Goal: Task Accomplishment & Management: Manage account settings

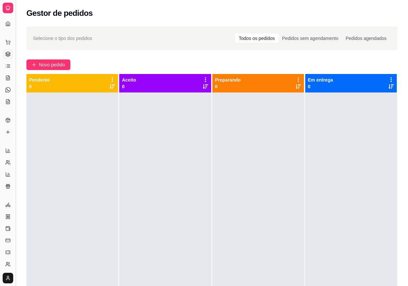
click at [17, 35] on button "Toggle Sidebar" at bounding box center [15, 143] width 5 height 286
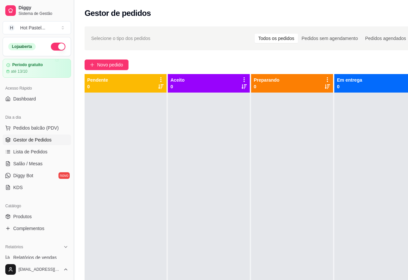
click at [75, 17] on button "Toggle Sidebar" at bounding box center [73, 140] width 5 height 280
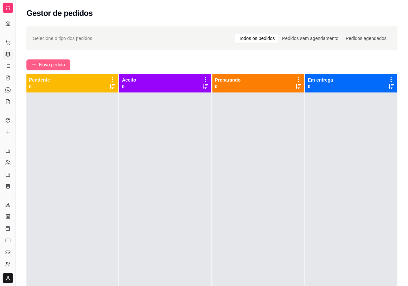
click at [44, 64] on span "Novo pedido" at bounding box center [52, 64] width 26 height 7
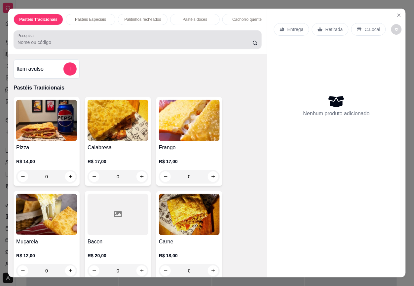
click at [63, 49] on div "Pesquisa" at bounding box center [138, 39] width 248 height 18
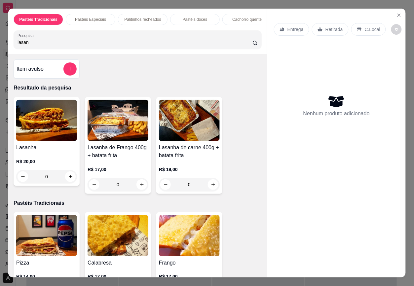
type input "lasan"
click at [117, 123] on img at bounding box center [117, 120] width 61 height 41
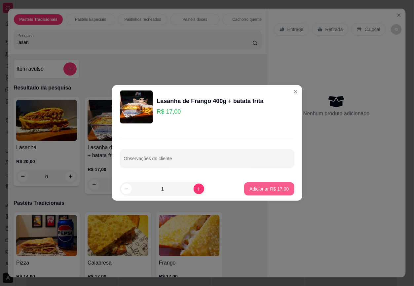
click at [270, 186] on p "Adicionar R$ 17,00" at bounding box center [268, 189] width 39 height 7
type input "1"
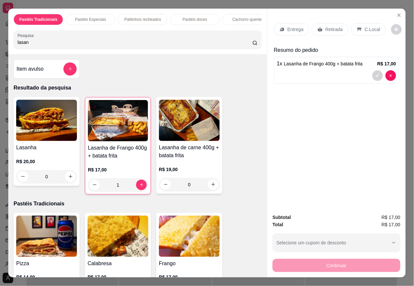
click at [325, 27] on p "Retirada" at bounding box center [333, 29] width 17 height 7
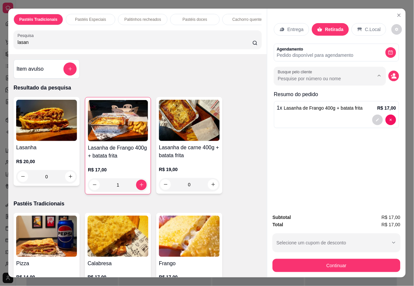
click at [324, 75] on input "Busque pelo cliente" at bounding box center [321, 78] width 86 height 7
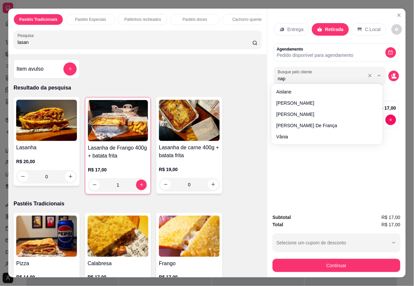
type input "napo"
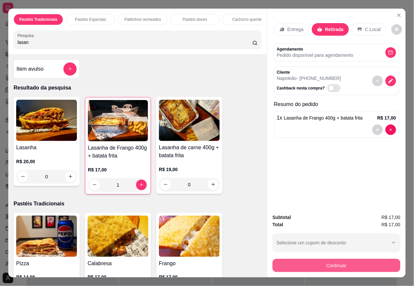
click at [377, 262] on button "Continuar" at bounding box center [336, 265] width 128 height 13
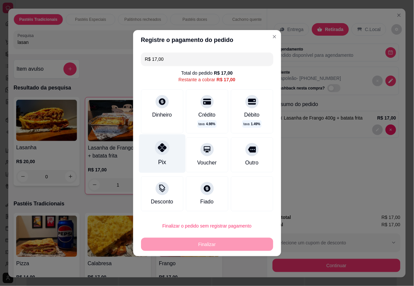
click at [164, 154] on div "Pix" at bounding box center [162, 153] width 47 height 39
type input "R$ 0,00"
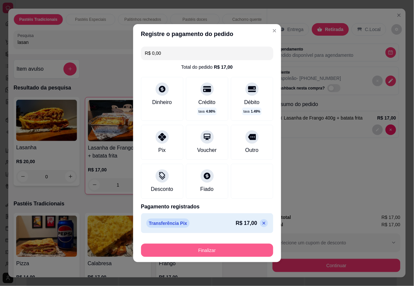
click at [227, 245] on button "Finalizar" at bounding box center [207, 250] width 132 height 13
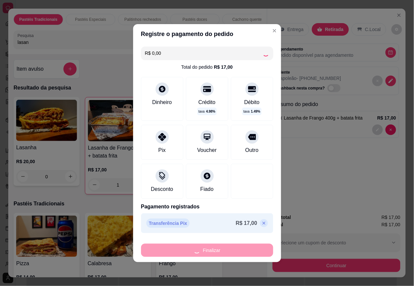
type input "0"
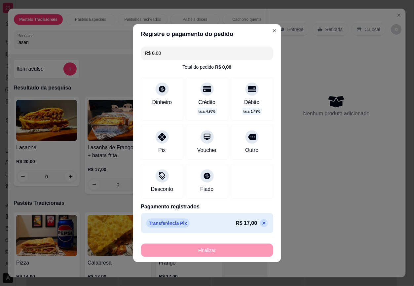
type input "-R$ 17,00"
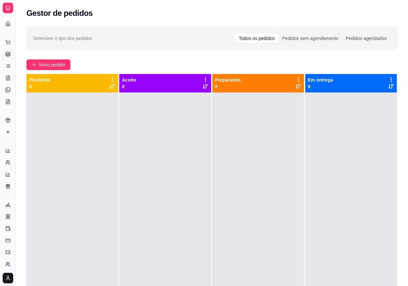
click at [195, 61] on div "Novo pedido" at bounding box center [211, 64] width 371 height 11
click at [97, 86] on div "Pendente 0" at bounding box center [72, 83] width 86 height 13
click at [162, 76] on div "Aceito 0" at bounding box center [164, 83] width 91 height 18
click at [233, 63] on div "Novo pedido" at bounding box center [211, 64] width 371 height 11
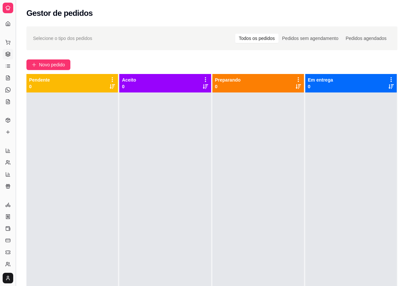
click at [16, 39] on button "Toggle Sidebar" at bounding box center [15, 143] width 5 height 286
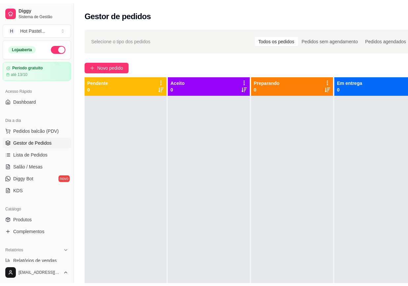
scroll to position [189, 0]
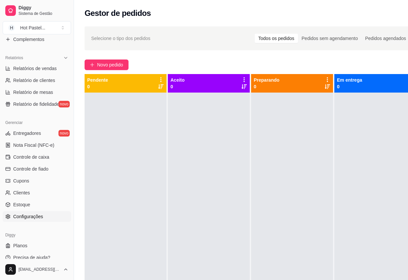
click at [40, 213] on span "Configurações" at bounding box center [28, 216] width 30 height 7
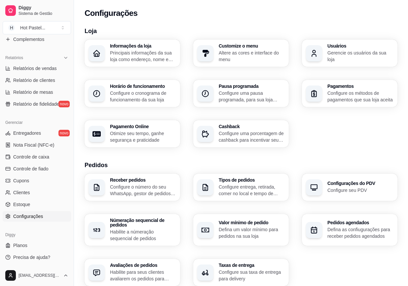
scroll to position [184, 0]
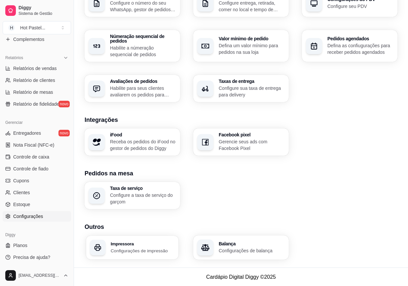
click at [154, 252] on p "Configurações de impressão" at bounding box center [143, 250] width 64 height 6
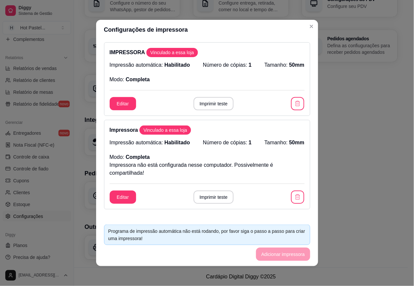
click at [256, 138] on div "Impressora Vinculado a essa loja Impressão automática: Habilitado Número de cóp…" at bounding box center [207, 164] width 206 height 89
click at [205, 202] on button "Imprimir teste" at bounding box center [213, 196] width 40 height 13
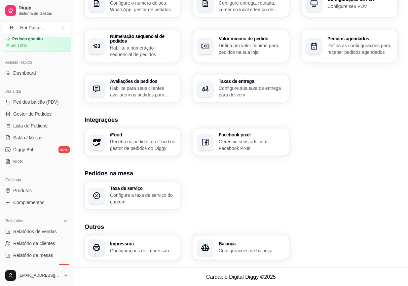
scroll to position [22, 0]
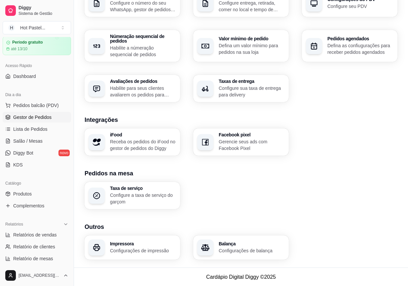
click at [22, 118] on span "Gestor de Pedidos" at bounding box center [32, 117] width 38 height 7
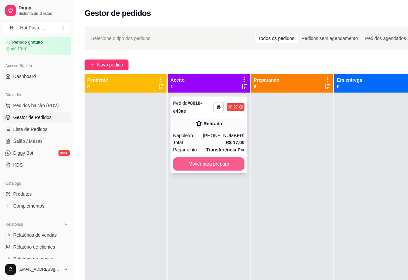
click at [225, 164] on button "Mover para preparo" at bounding box center [208, 163] width 71 height 13
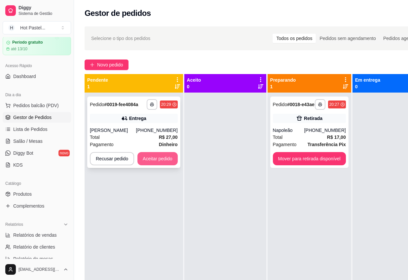
click at [165, 165] on button "Aceitar pedido" at bounding box center [157, 158] width 40 height 13
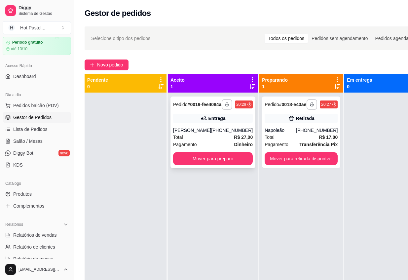
click at [205, 141] on div "Total R$ 27,00" at bounding box center [213, 136] width 80 height 7
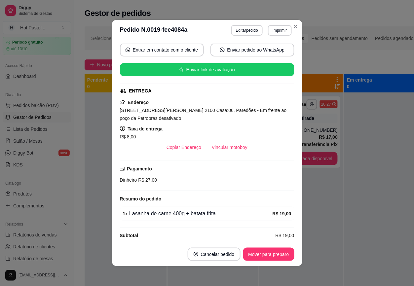
scroll to position [63, 0]
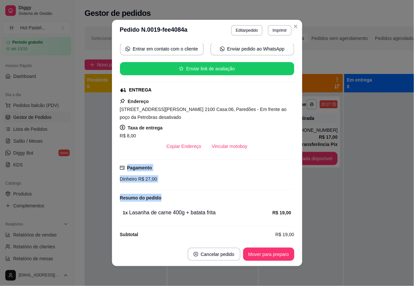
drag, startPoint x: 284, startPoint y: 149, endPoint x: 287, endPoint y: 193, distance: 44.0
click at [287, 193] on div "feito há 1 minutos Horário do pedido [DATE] 20:29 Status do pedido ACEITO Nome …" at bounding box center [207, 142] width 174 height 196
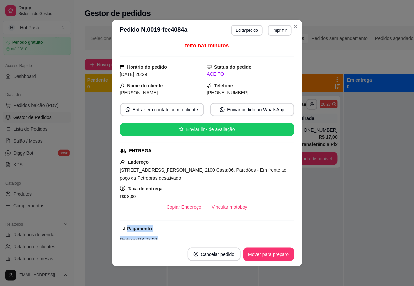
scroll to position [0, 0]
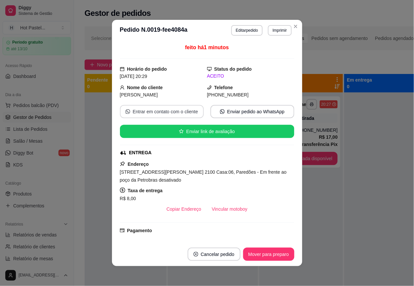
drag, startPoint x: 170, startPoint y: 105, endPoint x: 170, endPoint y: 112, distance: 6.6
click at [170, 112] on div "feito há 1 minutos Horário do pedido [DATE] 20:29 Status do pedido ACEITO Nome …" at bounding box center [207, 142] width 174 height 196
click at [170, 110] on button "Entrar em contato com o cliente" at bounding box center [161, 111] width 81 height 13
click at [263, 116] on button "Enviar pedido ao WhatsApp" at bounding box center [251, 111] width 81 height 13
click at [272, 167] on div "Endereço [STREET_ADDRESS][PERSON_NAME] 2100 Casa:06, Paredões - Em frente ao po…" at bounding box center [207, 187] width 174 height 55
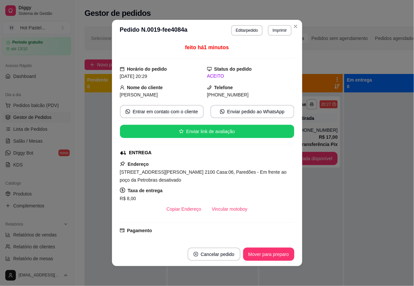
scroll to position [71, 0]
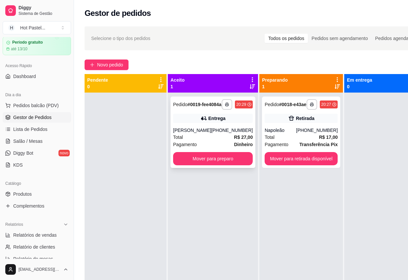
click at [195, 133] on div "[PERSON_NAME]" at bounding box center [192, 130] width 38 height 7
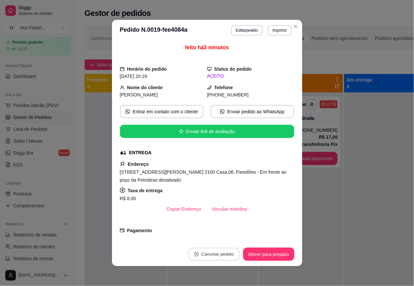
click at [201, 253] on button "Cancelar pedido" at bounding box center [213, 254] width 51 height 13
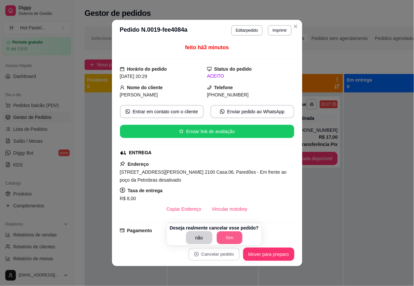
click at [227, 239] on button "Sim" at bounding box center [230, 237] width 26 height 13
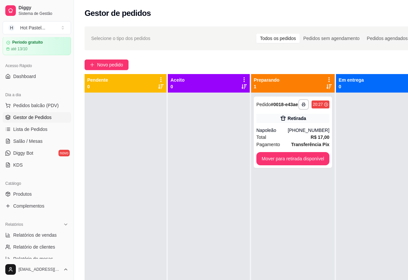
click at [229, 53] on div "**********" at bounding box center [251, 191] width 355 height 339
click at [46, 129] on link "Lista de Pedidos" at bounding box center [37, 129] width 68 height 11
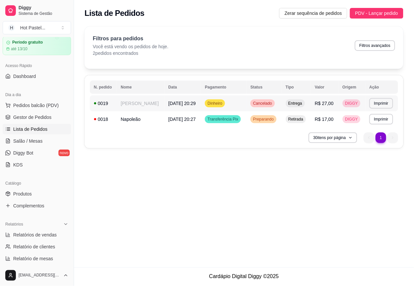
click at [164, 106] on td "[PERSON_NAME]" at bounding box center [141, 103] width 48 height 16
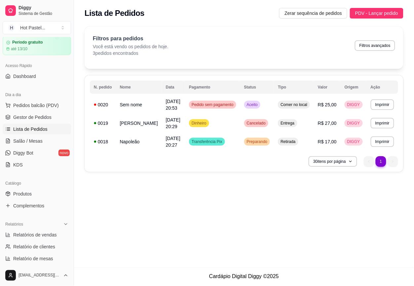
click at [256, 231] on div "**********" at bounding box center [244, 133] width 340 height 267
click at [28, 114] on span "Gestor de Pedidos" at bounding box center [32, 117] width 38 height 7
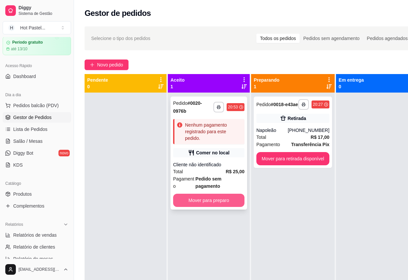
click at [223, 205] on button "Mover para preparo" at bounding box center [208, 199] width 71 height 13
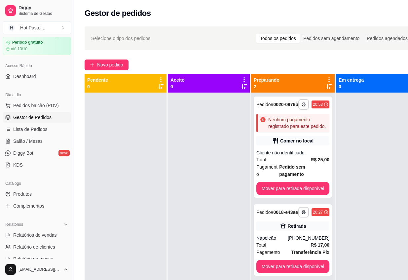
click at [258, 19] on div "Gestor de pedidos" at bounding box center [251, 11] width 355 height 22
click at [107, 68] on span "Novo pedido" at bounding box center [110, 64] width 26 height 7
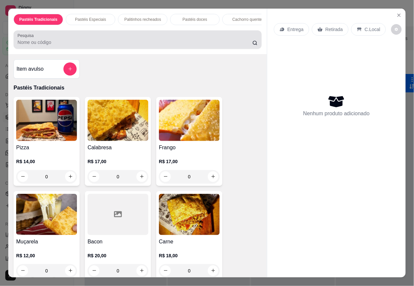
click at [81, 46] on input "Pesquisa" at bounding box center [134, 42] width 235 height 7
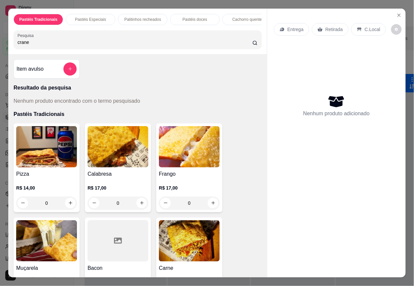
click at [77, 49] on div "Pesquisa crane" at bounding box center [138, 39] width 248 height 18
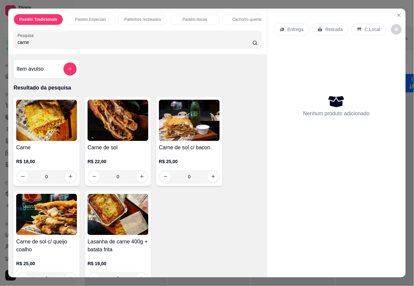
type input "carne"
click at [112, 126] on img at bounding box center [117, 120] width 61 height 41
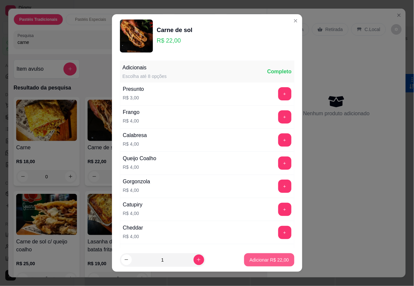
click at [275, 260] on p "Adicionar R$ 22,00" at bounding box center [268, 260] width 39 height 7
type input "1"
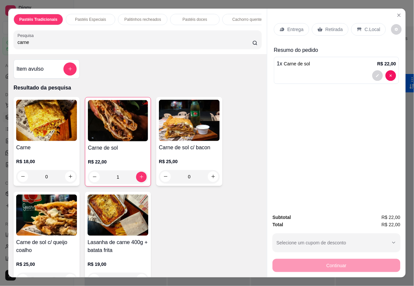
click at [317, 28] on icon at bounding box center [319, 29] width 5 height 5
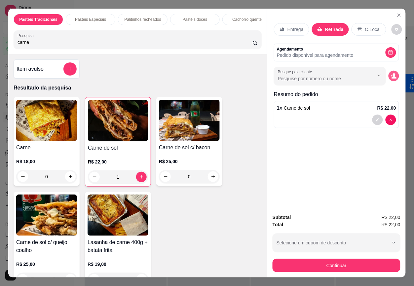
click at [391, 74] on icon "decrease-product-quantity" at bounding box center [394, 76] width 6 height 6
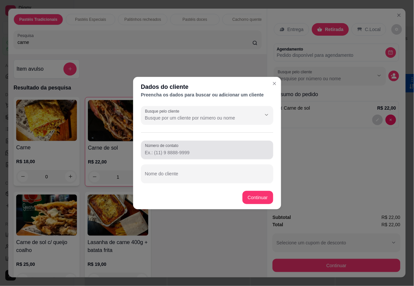
click at [209, 154] on input "Número de contato" at bounding box center [207, 152] width 124 height 7
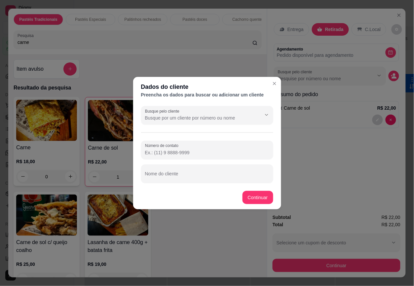
click at [224, 162] on div "Número de contato Nome do cliente" at bounding box center [207, 162] width 132 height 42
drag, startPoint x: 224, startPoint y: 162, endPoint x: 187, endPoint y: 157, distance: 36.9
click at [187, 157] on div "Número de contato Nome do cliente" at bounding box center [207, 162] width 132 height 42
drag, startPoint x: 187, startPoint y: 157, endPoint x: 182, endPoint y: 153, distance: 7.3
click at [182, 153] on input "Número de contato" at bounding box center [207, 152] width 124 height 7
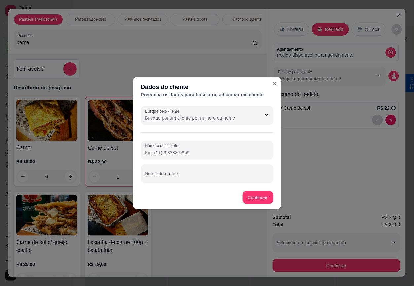
paste input "[PHONE_NUMBER]"
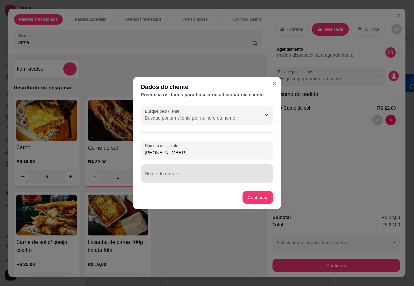
type input "[PHONE_NUMBER]"
click at [183, 172] on div at bounding box center [207, 173] width 124 height 13
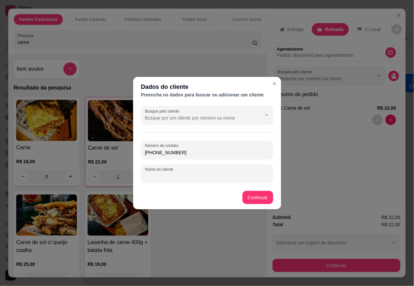
type input "B"
type input "Nayene"
click at [246, 205] on footer "Continuar" at bounding box center [207, 198] width 148 height 24
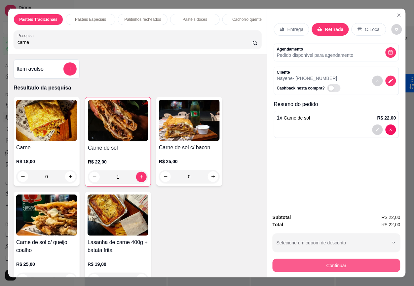
click at [335, 263] on button "Continuar" at bounding box center [336, 265] width 128 height 13
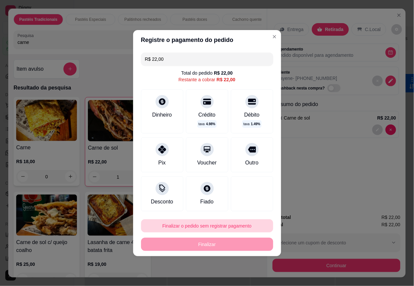
click at [206, 228] on button "Finalizar o pedido sem registrar pagamento" at bounding box center [207, 225] width 132 height 13
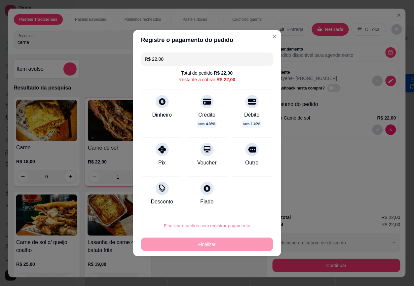
click at [247, 204] on button "Confirmar" at bounding box center [247, 207] width 24 height 10
type input "0"
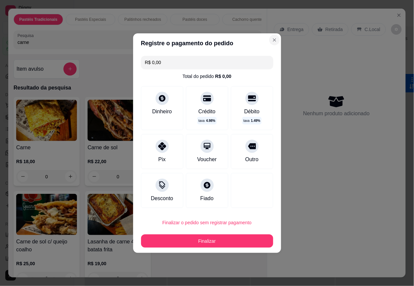
type input "R$ 0,00"
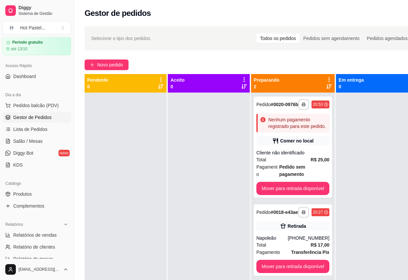
click at [266, 42] on div "Todos os pedidos" at bounding box center [277, 38] width 43 height 9
click at [256, 34] on input "Todos os pedidos" at bounding box center [256, 34] width 0 height 0
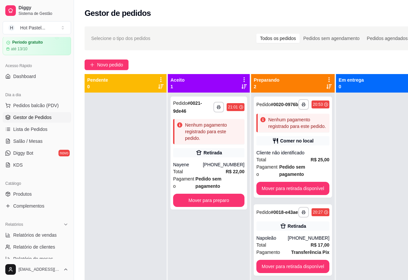
click at [217, 58] on div "**********" at bounding box center [251, 191] width 355 height 339
click at [219, 197] on button "Mover para preparo" at bounding box center [208, 200] width 69 height 13
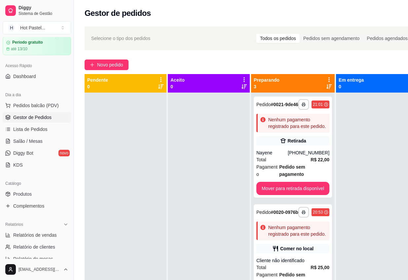
click at [172, 30] on div "Selecione o tipo dos pedidos Todos os pedidos Pedidos sem agendamento Pedidos a…" at bounding box center [252, 38] width 334 height 24
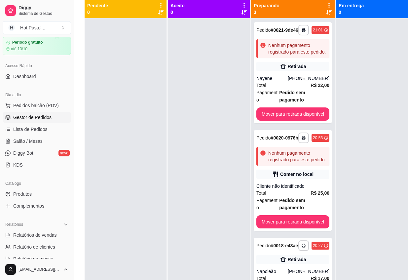
scroll to position [107, 0]
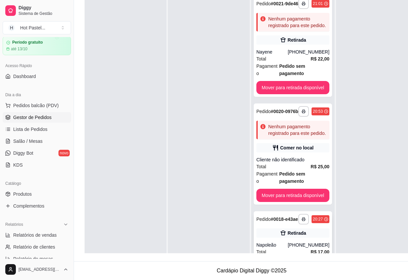
click at [281, 216] on strong "# 0018-e43ae" at bounding box center [284, 218] width 27 height 5
click at [189, 111] on div at bounding box center [209, 132] width 82 height 280
click at [85, 82] on div at bounding box center [126, 132] width 82 height 280
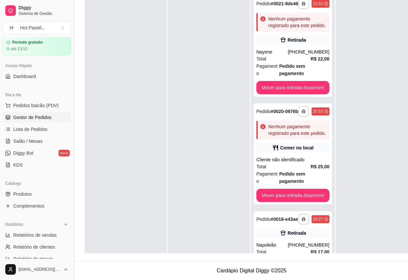
click at [75, 34] on button "Toggle Sidebar" at bounding box center [73, 140] width 5 height 280
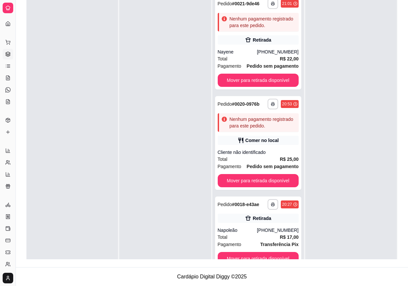
scroll to position [0, 0]
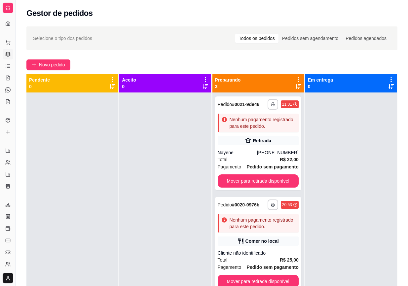
click at [310, 58] on div "**********" at bounding box center [212, 194] width 392 height 345
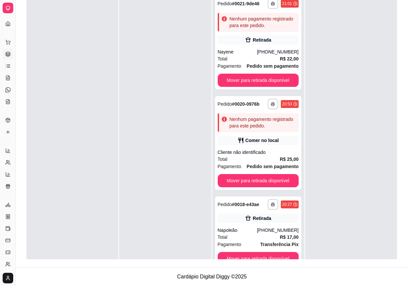
scroll to position [4, 0]
click at [249, 255] on button "Mover para retirada disponível" at bounding box center [258, 258] width 79 height 13
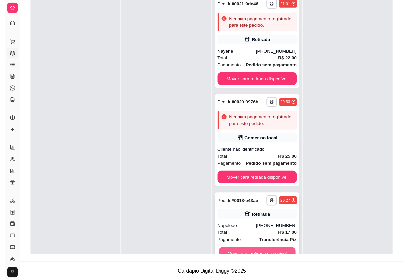
scroll to position [0, 0]
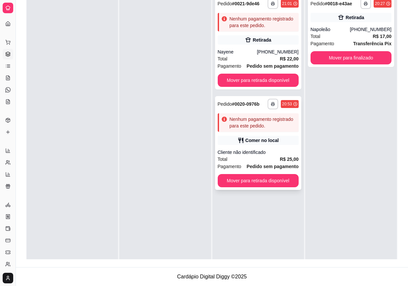
click at [283, 149] on div "Cliente não identificado" at bounding box center [258, 152] width 81 height 7
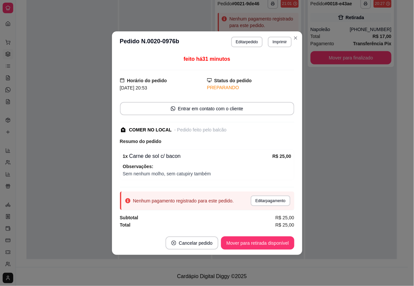
click at [257, 40] on button "Editar pedido" at bounding box center [246, 42] width 31 height 11
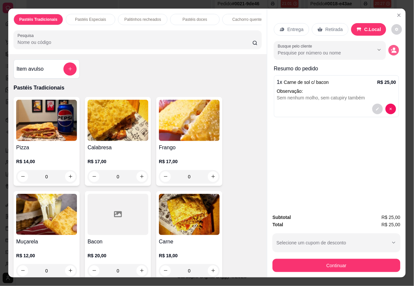
click at [393, 48] on circle "decrease-product-quantity" at bounding box center [394, 49] width 3 height 3
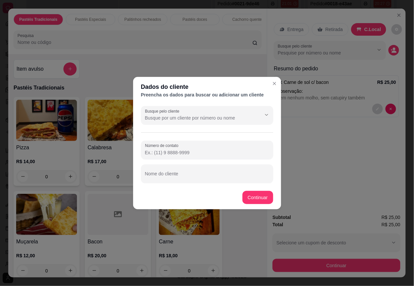
click at [228, 131] on div "Busque pelo cliente Número de contato Nome do cliente" at bounding box center [207, 144] width 148 height 82
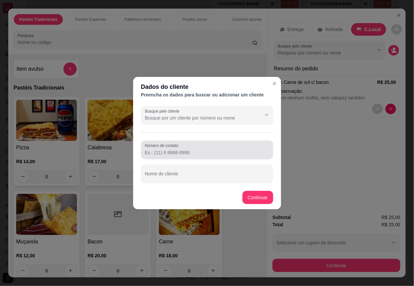
click at [195, 158] on div "Número de contato" at bounding box center [207, 150] width 132 height 18
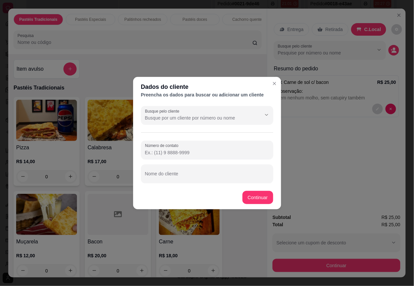
paste input "[PHONE_NUMBER]"
type input "[PHONE_NUMBER]"
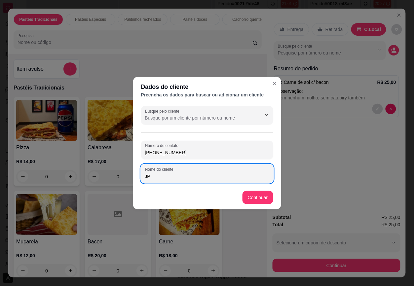
type input "JP"
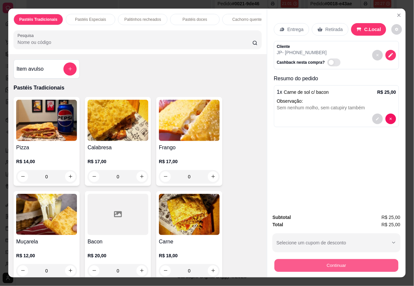
click at [371, 267] on button "Continuar" at bounding box center [336, 265] width 124 height 13
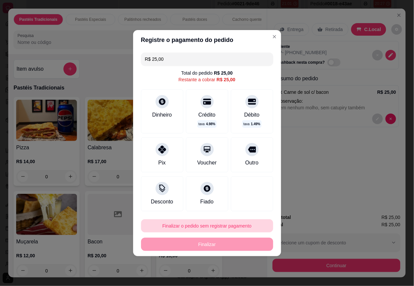
click at [236, 227] on button "Finalizar o pedido sem registrar pagamento" at bounding box center [207, 225] width 132 height 13
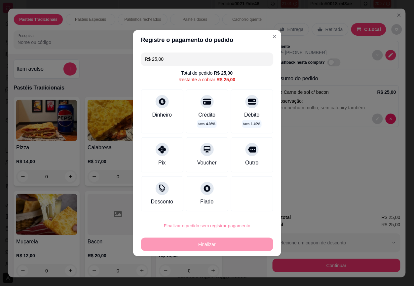
click at [246, 207] on button "Confirmar" at bounding box center [246, 207] width 24 height 10
type input "R$ 0,00"
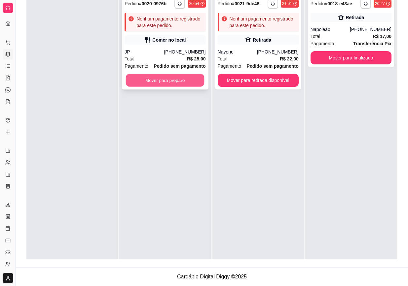
click at [173, 80] on button "Mover para preparo" at bounding box center [165, 80] width 79 height 13
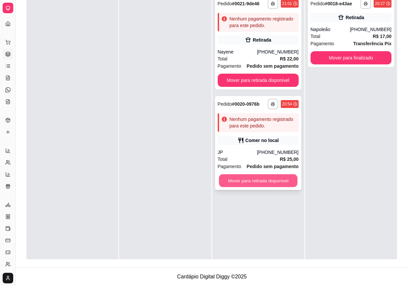
click at [266, 179] on button "Mover para retirada disponível" at bounding box center [258, 180] width 79 height 13
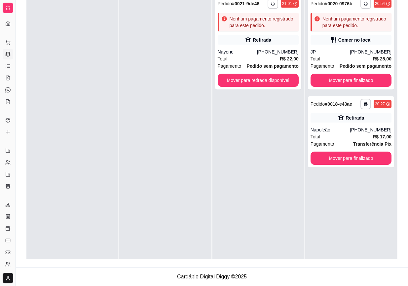
click at [212, 145] on div "**********" at bounding box center [257, 135] width 91 height 286
click at [14, 33] on button "Toggle Sidebar" at bounding box center [15, 143] width 5 height 286
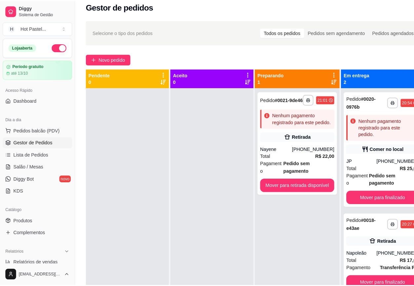
scroll to position [2, 0]
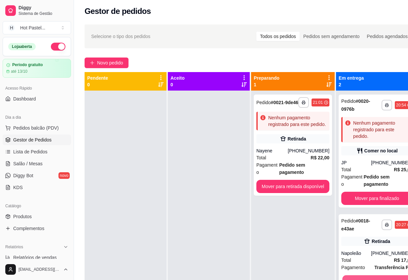
click at [373, 278] on button "Mover para finalizado" at bounding box center [376, 281] width 69 height 13
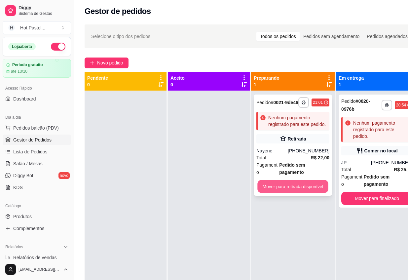
click at [298, 187] on button "Mover para retirada disponível" at bounding box center [292, 186] width 71 height 13
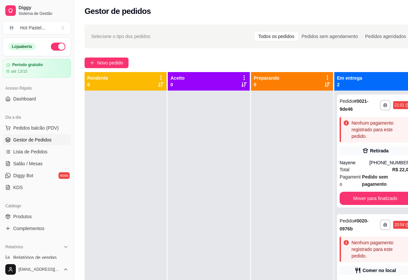
click at [284, 69] on div "**********" at bounding box center [250, 189] width 353 height 339
click at [123, 60] on span "Novo pedido" at bounding box center [110, 62] width 26 height 7
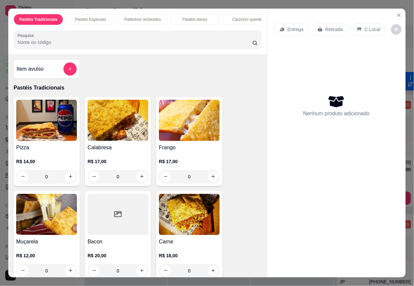
click at [252, 176] on div "Pizza R$ 14,00 0 Calabresa R$ 17,00 0 Frango R$ 17,00 0 Muçarela R$ 12,00 0 Bac…" at bounding box center [138, 282] width 248 height 371
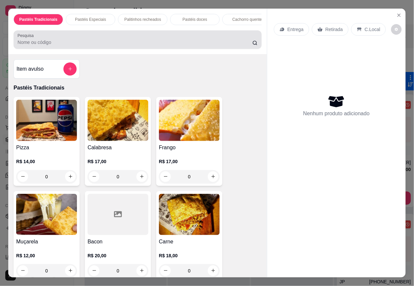
click at [91, 46] on input "Pesquisa" at bounding box center [134, 42] width 235 height 7
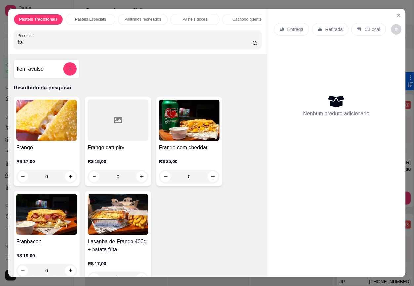
type input "fra"
click at [45, 216] on img at bounding box center [46, 214] width 61 height 41
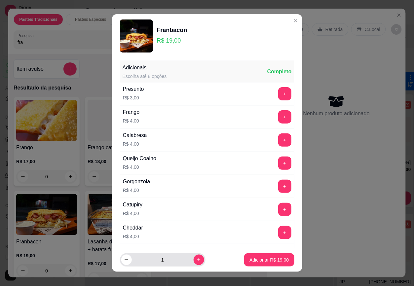
click at [189, 265] on div "1" at bounding box center [162, 259] width 83 height 13
click at [193, 255] on button "increase-product-quantity" at bounding box center [198, 260] width 11 height 11
type input "2"
click at [238, 43] on div "Franbacon R$ 19,00" at bounding box center [207, 35] width 174 height 33
click at [273, 261] on p "Adicionar R$ 38,00" at bounding box center [268, 260] width 39 height 7
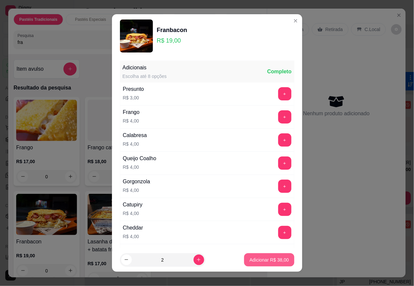
type input "2"
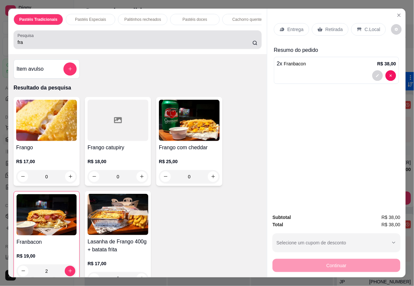
click at [91, 43] on input "fra" at bounding box center [134, 42] width 235 height 7
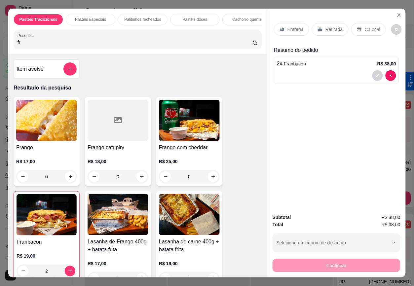
type input "f"
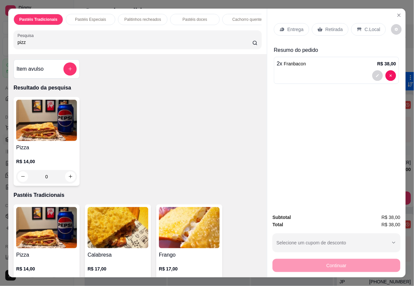
type input "pizz"
click at [46, 124] on img at bounding box center [46, 120] width 61 height 41
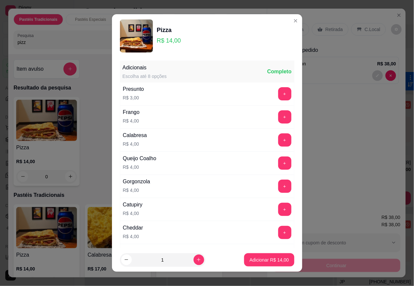
scroll to position [93, 0]
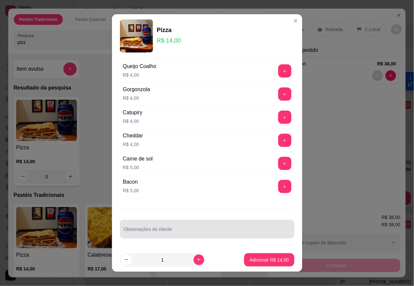
click at [193, 235] on div at bounding box center [207, 228] width 166 height 13
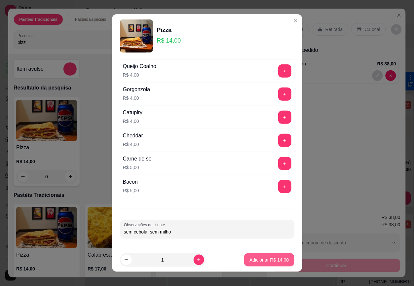
type input "sem cebola, sem milho"
click at [249, 261] on p "Adicionar R$ 14,00" at bounding box center [268, 260] width 39 height 7
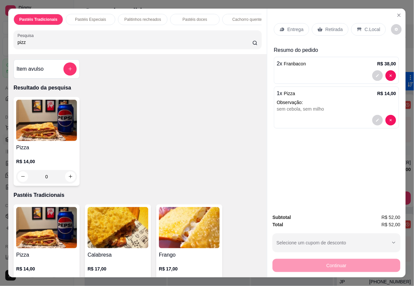
click at [325, 28] on p "Retirada" at bounding box center [333, 29] width 17 height 7
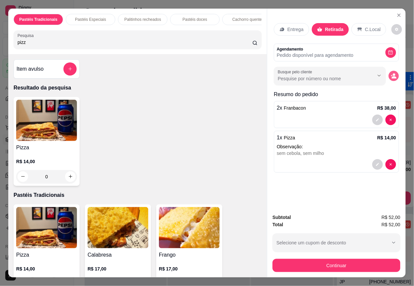
click at [391, 73] on icon "decrease-product-quantity" at bounding box center [394, 76] width 6 height 6
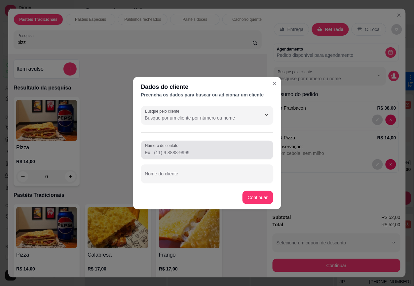
click at [188, 149] on div at bounding box center [207, 149] width 124 height 13
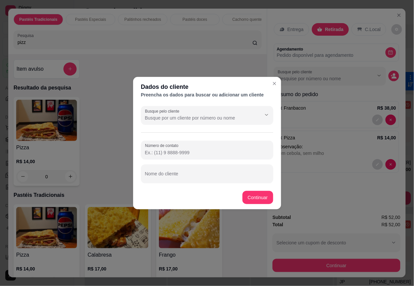
click at [207, 97] on div "Preencha os dados para buscar ou adicionar um cliente" at bounding box center [207, 94] width 132 height 7
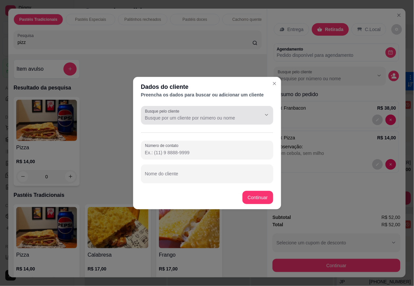
click at [193, 120] on input "Busque pelo cliente" at bounding box center [198, 118] width 106 height 7
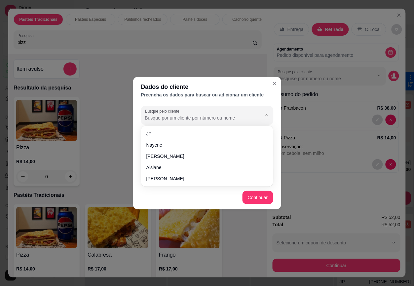
click at [207, 100] on header "Dados do cliente Preencha os dados para buscar ou adicionar um cliente" at bounding box center [207, 90] width 148 height 26
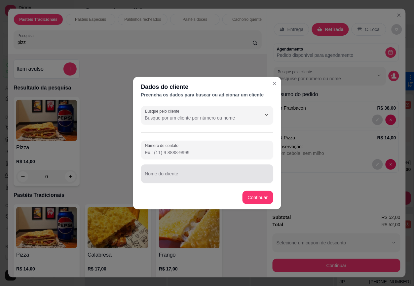
click at [198, 173] on input "Nome do cliente" at bounding box center [207, 176] width 124 height 7
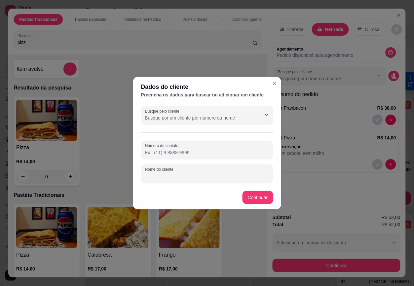
paste input "[PHONE_NUMBER]"
type input "[PHONE_NUMBER]"
click at [198, 173] on input "[PHONE_NUMBER]" at bounding box center [207, 176] width 124 height 7
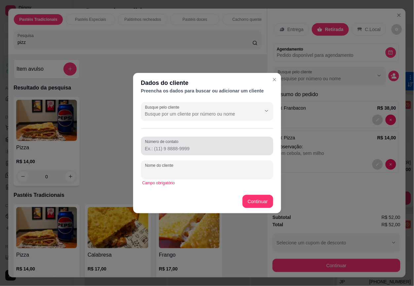
click at [175, 149] on input "Número de contato" at bounding box center [207, 148] width 124 height 7
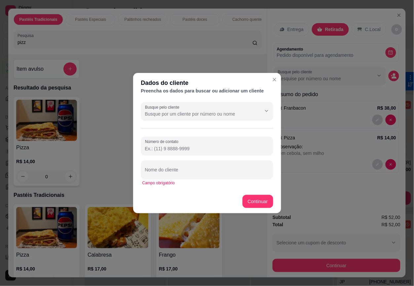
paste input "[PHONE_NUMBER]"
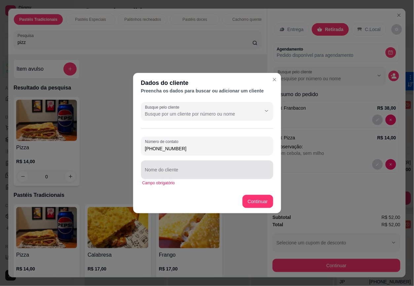
type input "[PHONE_NUMBER]"
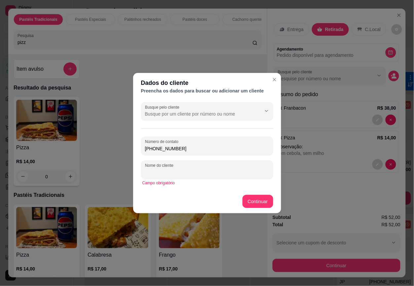
click at [176, 170] on input "Nome do cliente" at bounding box center [207, 172] width 124 height 7
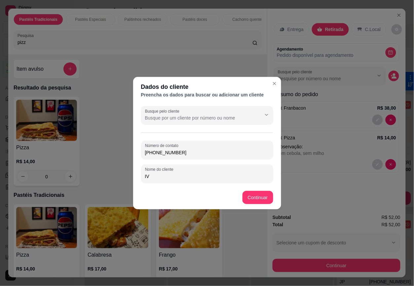
type input "[PERSON_NAME]"
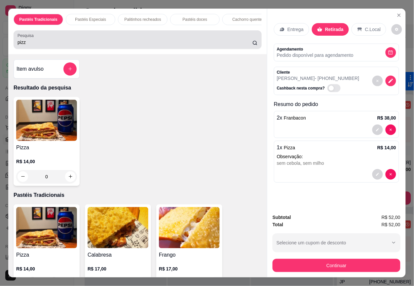
drag, startPoint x: 50, startPoint y: 38, endPoint x: -26, endPoint y: 41, distance: 76.0
click at [0, 41] on html "**********" at bounding box center [207, 141] width 414 height 286
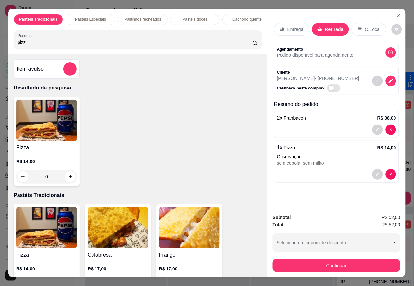
drag, startPoint x: 47, startPoint y: 41, endPoint x: -1, endPoint y: 55, distance: 49.6
click at [0, 55] on html "**********" at bounding box center [207, 141] width 414 height 286
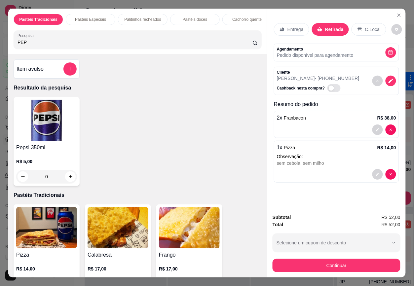
drag, startPoint x: 100, startPoint y: 47, endPoint x: -129, endPoint y: 19, distance: 230.4
click at [0, 19] on html "**********" at bounding box center [207, 141] width 414 height 286
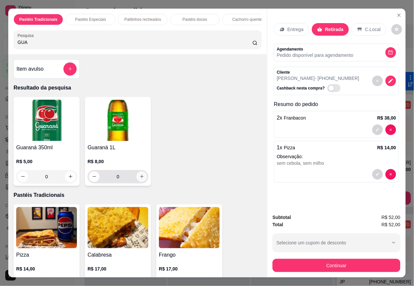
type input "GUA"
click at [141, 179] on button "increase-product-quantity" at bounding box center [141, 176] width 11 height 11
type input "1"
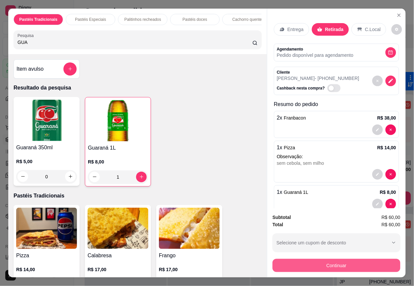
click at [379, 261] on button "Continuar" at bounding box center [336, 265] width 128 height 13
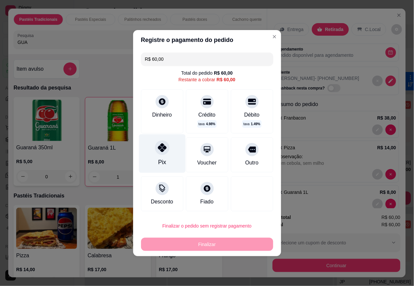
click at [157, 149] on icon at bounding box center [161, 147] width 9 height 9
type input "R$ 0,00"
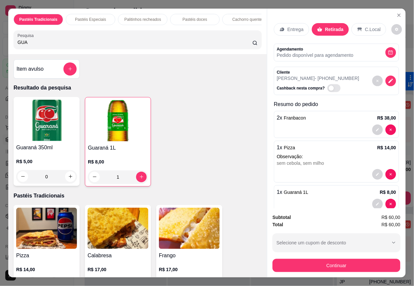
scroll to position [14, 0]
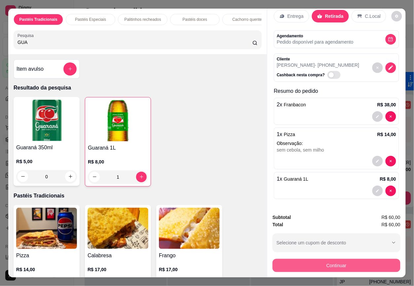
click at [353, 261] on button "Continuar" at bounding box center [336, 265] width 128 height 13
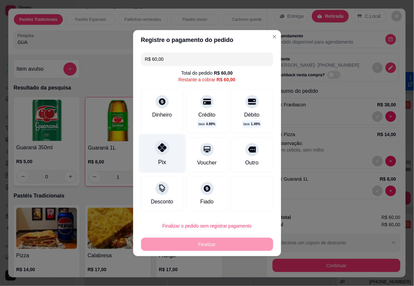
click at [163, 156] on div "Pix" at bounding box center [162, 153] width 47 height 39
type input "R$ 0,00"
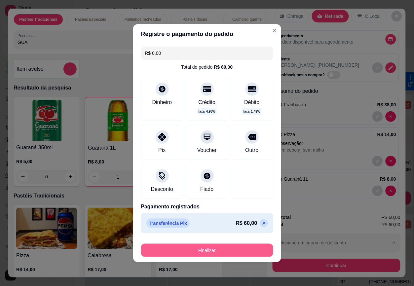
click at [209, 249] on button "Finalizar" at bounding box center [207, 250] width 132 height 13
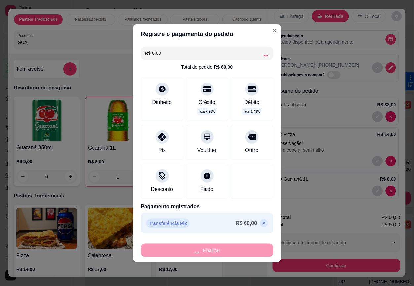
type input "0"
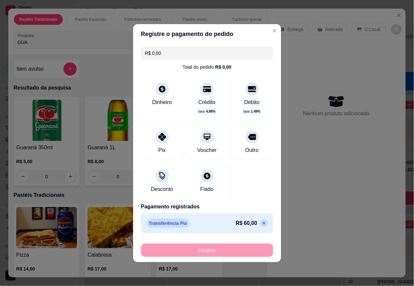
type input "-R$ 60,00"
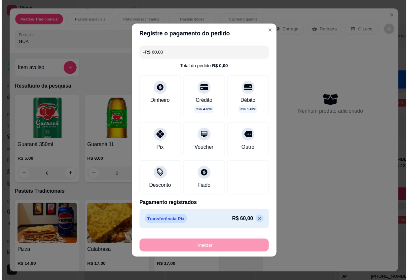
scroll to position [0, 0]
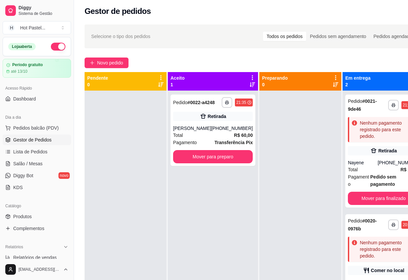
click at [287, 139] on div at bounding box center [300, 230] width 82 height 280
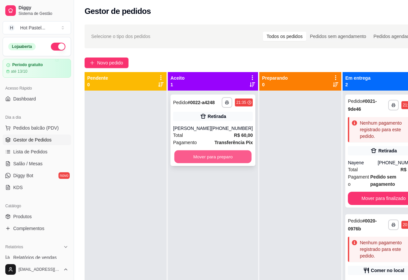
click at [222, 163] on button "Mover para preparo" at bounding box center [212, 156] width 77 height 13
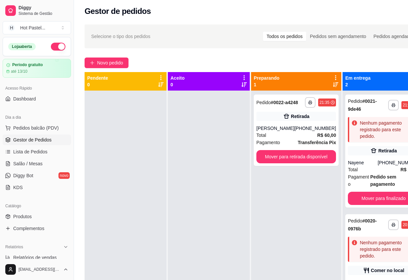
click at [177, 12] on div "Gestor de pedidos" at bounding box center [255, 11] width 340 height 11
click at [232, 60] on div "Novo pedido" at bounding box center [255, 62] width 340 height 11
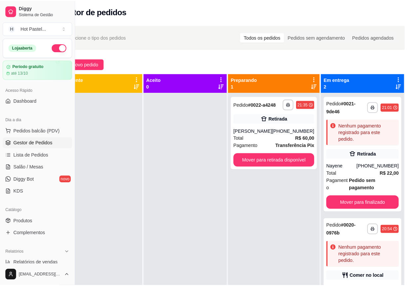
scroll to position [2, 0]
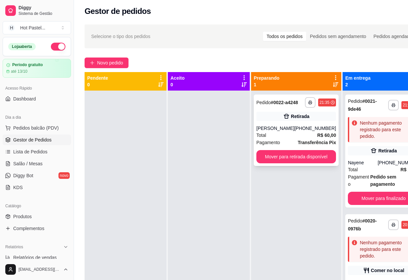
click at [283, 131] on div "[PERSON_NAME]" at bounding box center [275, 128] width 38 height 7
click at [309, 139] on div "Total R$ 60,00" at bounding box center [296, 134] width 80 height 7
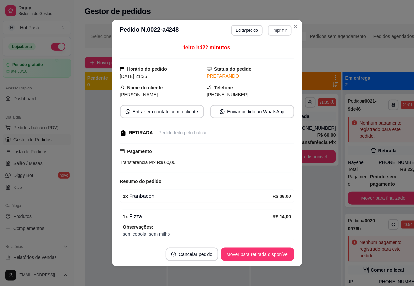
click at [273, 29] on button "Imprimir" at bounding box center [279, 30] width 23 height 11
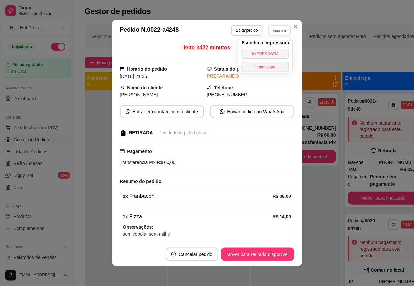
click at [268, 51] on button "IMPRESSORA" at bounding box center [265, 54] width 48 height 11
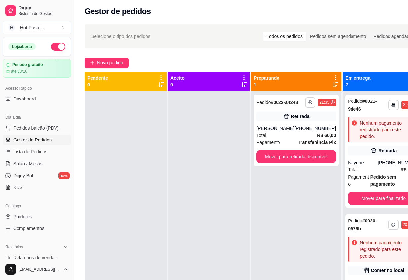
click at [188, 36] on div "Selecione o tipo dos pedidos Todos os pedidos Pedidos sem agendamento Pedidos a…" at bounding box center [254, 36] width 327 height 11
click at [102, 65] on span "Novo pedido" at bounding box center [110, 62] width 26 height 7
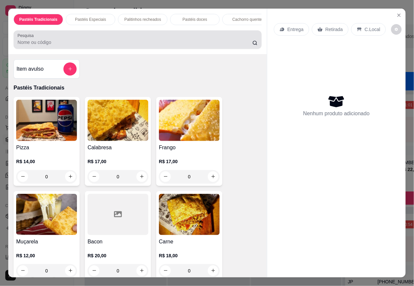
click at [105, 46] on input "Pesquisa" at bounding box center [134, 42] width 235 height 7
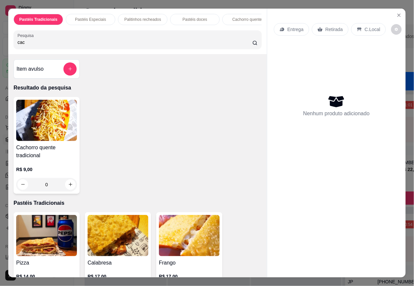
type input "cac"
click at [54, 107] on img at bounding box center [46, 120] width 61 height 41
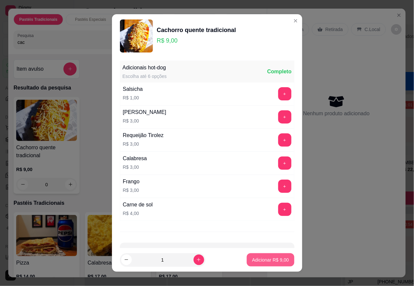
click at [247, 263] on button "Adicionar R$ 9,00" at bounding box center [270, 259] width 47 height 13
type input "1"
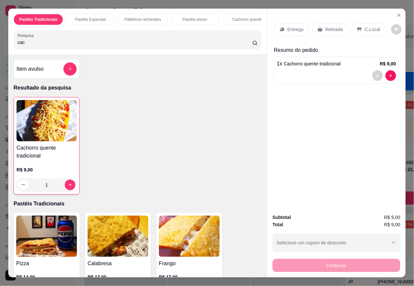
click at [291, 163] on div "Entrega Retirada C.Local Resumo do pedido 1 x Cachorro quente tradicional R$ 9,…" at bounding box center [336, 109] width 138 height 200
click at [365, 26] on p "C.Local" at bounding box center [372, 29] width 16 height 7
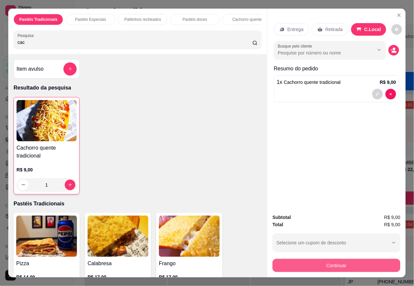
click at [349, 268] on button "Continuar" at bounding box center [336, 265] width 128 height 13
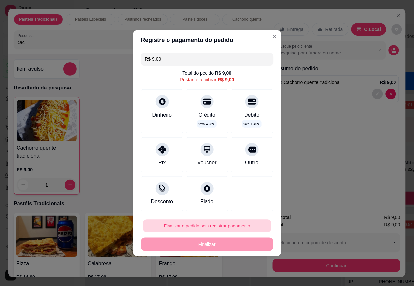
click at [210, 221] on button "Finalizar o pedido sem registrar pagamento" at bounding box center [207, 225] width 128 height 13
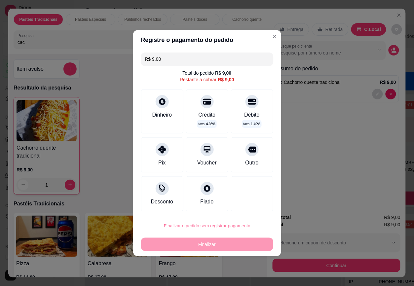
click at [239, 207] on button "Confirmar" at bounding box center [247, 207] width 24 height 10
type input "0"
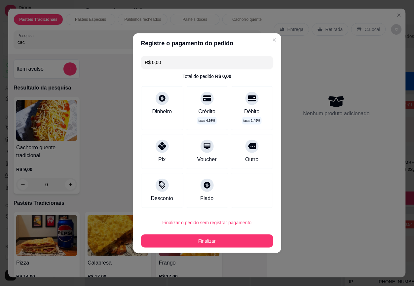
type input "R$ 0,00"
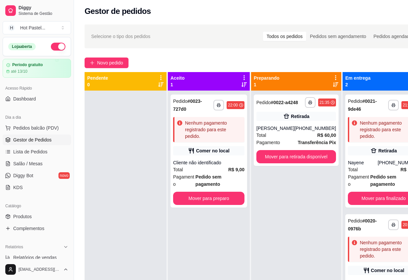
click at [281, 246] on div "**********" at bounding box center [296, 230] width 90 height 280
click at [199, 50] on div "**********" at bounding box center [254, 189] width 361 height 339
click at [115, 65] on span "Novo pedido" at bounding box center [110, 62] width 26 height 7
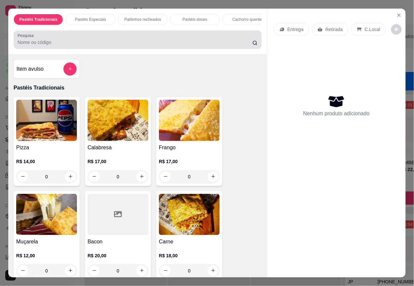
click at [104, 43] on input "Pesquisa" at bounding box center [134, 42] width 235 height 7
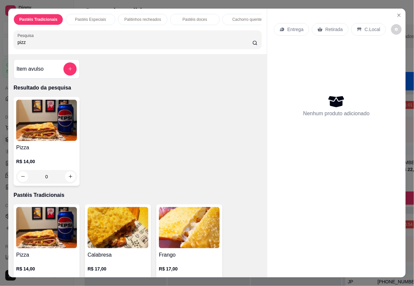
type input "pizz"
click at [67, 180] on div "0" at bounding box center [46, 176] width 61 height 13
click at [66, 180] on div "0" at bounding box center [46, 176] width 61 height 13
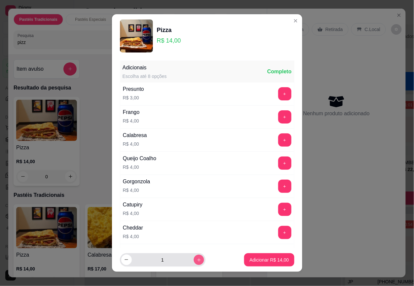
click at [193, 256] on button "increase-product-quantity" at bounding box center [198, 260] width 10 height 10
type input "3"
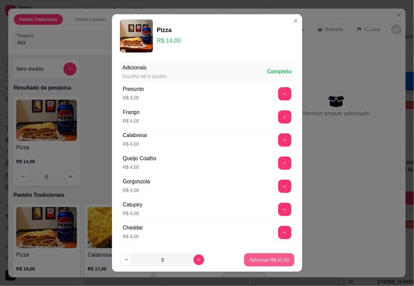
click at [249, 261] on p "Adicionar R$ 42,00" at bounding box center [268, 260] width 39 height 7
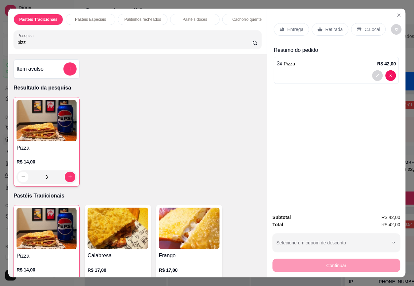
type input "3"
click at [314, 125] on div "Entrega Retirada C.Local Resumo do pedido 3 x Pizza R$ 42,00" at bounding box center [336, 109] width 138 height 200
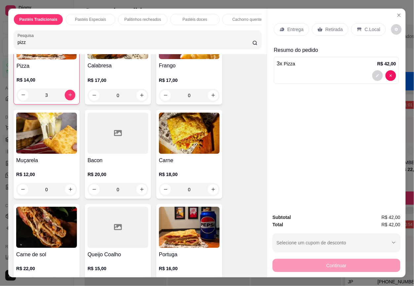
click at [365, 27] on p "C.Local" at bounding box center [372, 29] width 16 height 7
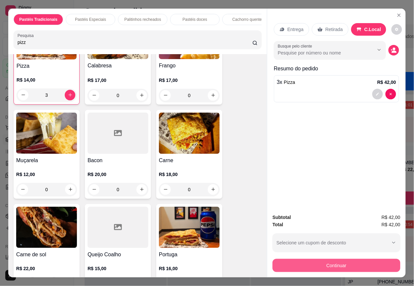
click at [355, 266] on button "Continuar" at bounding box center [336, 265] width 128 height 13
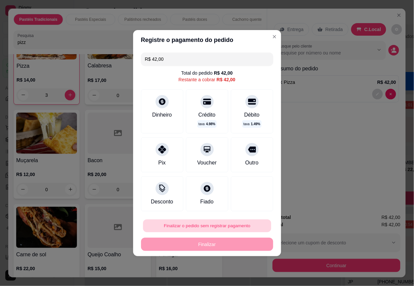
click at [198, 225] on button "Finalizar o pedido sem registrar pagamento" at bounding box center [207, 225] width 128 height 13
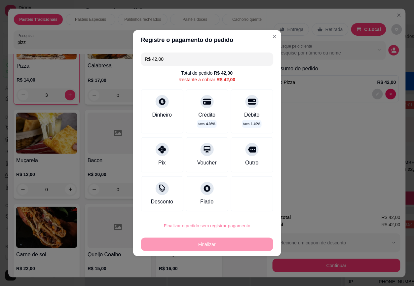
click at [240, 204] on button "Confirmar" at bounding box center [247, 207] width 24 height 10
type input "0"
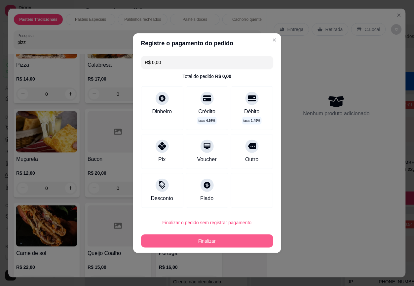
type input "R$ 0,00"
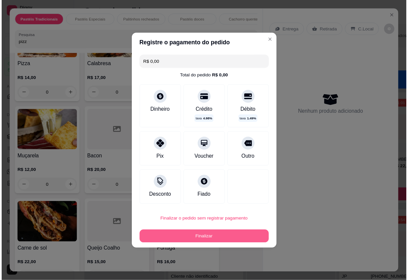
scroll to position [188, 0]
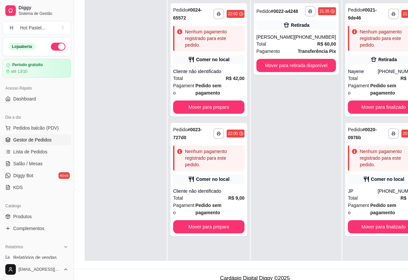
scroll to position [98, 0]
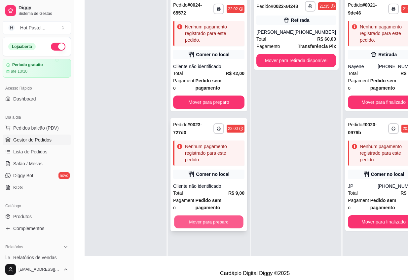
click at [192, 222] on button "Mover para preparo" at bounding box center [208, 221] width 69 height 13
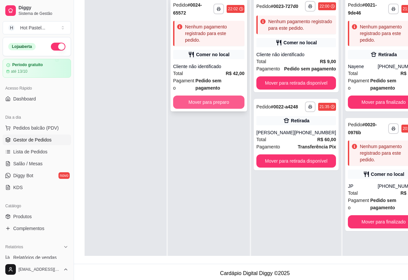
click at [200, 103] on button "Mover para preparo" at bounding box center [208, 101] width 71 height 13
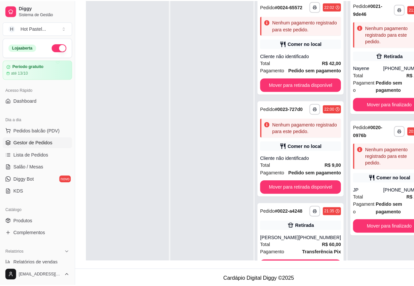
scroll to position [0, 0]
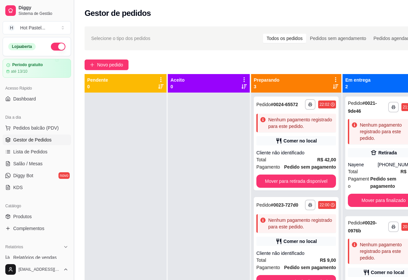
click at [74, 22] on button "Toggle Sidebar" at bounding box center [73, 140] width 5 height 280
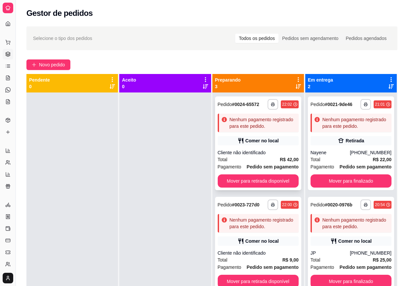
click at [275, 152] on div "Cliente não identificado" at bounding box center [258, 152] width 81 height 7
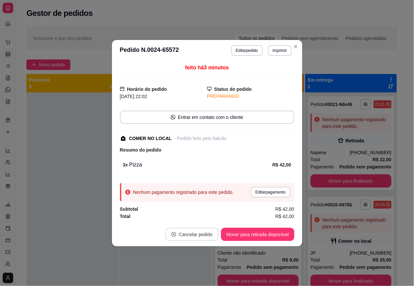
click at [198, 240] on button "Cancelar pedido" at bounding box center [191, 234] width 53 height 13
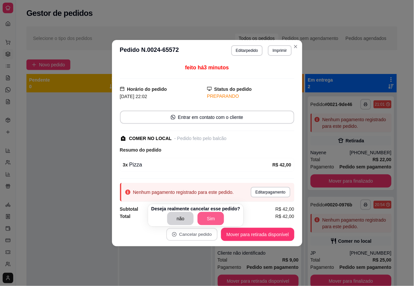
click at [210, 215] on button "Sim" at bounding box center [210, 218] width 26 height 13
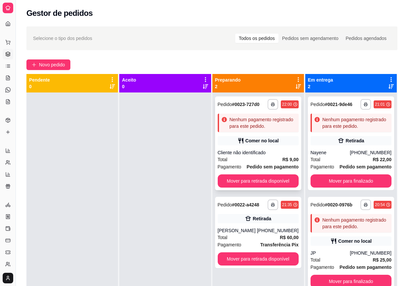
click at [270, 154] on div "Cliente não identificado" at bounding box center [258, 152] width 81 height 7
click at [275, 230] on div "[PHONE_NUMBER]" at bounding box center [278, 230] width 42 height 7
click at [258, 56] on div "**********" at bounding box center [212, 194] width 392 height 345
click at [62, 61] on span "Novo pedido" at bounding box center [52, 64] width 26 height 7
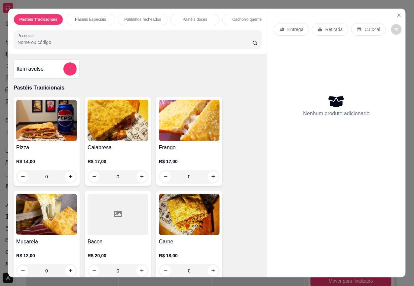
click at [47, 46] on input "Pesquisa" at bounding box center [134, 42] width 235 height 7
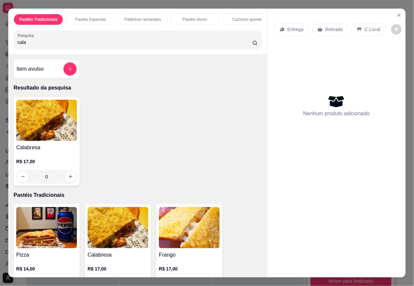
type input "cala"
click at [36, 128] on img at bounding box center [46, 120] width 61 height 41
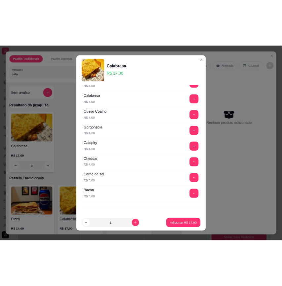
scroll to position [68, 0]
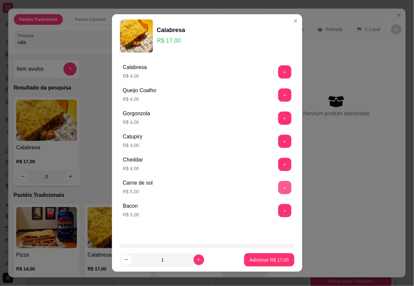
click at [278, 186] on button "+" at bounding box center [284, 187] width 13 height 13
click at [277, 260] on p "Adicionar R$ 22,00" at bounding box center [268, 260] width 39 height 7
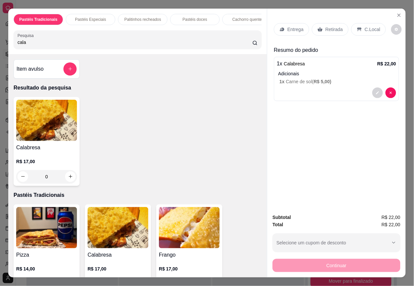
click at [333, 28] on p "Retirada" at bounding box center [333, 29] width 17 height 7
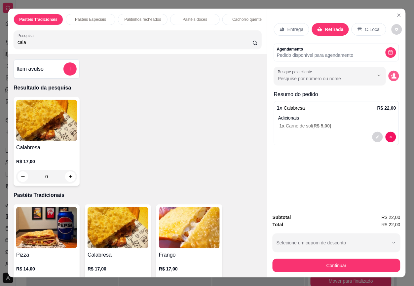
click at [392, 76] on icon "decrease-product-quantity" at bounding box center [394, 77] width 5 height 2
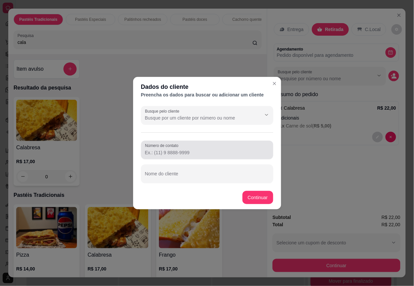
click at [197, 148] on div at bounding box center [207, 149] width 124 height 13
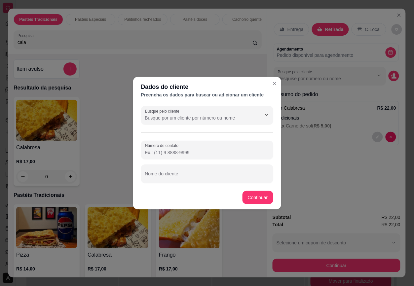
click at [212, 131] on div "Busque pelo cliente Número de contato Nome do cliente" at bounding box center [207, 144] width 148 height 82
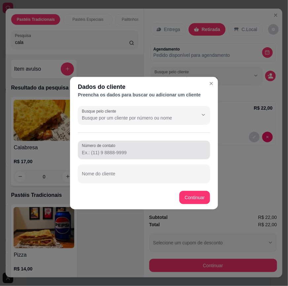
click at [110, 151] on input "Número de contato" at bounding box center [144, 152] width 124 height 7
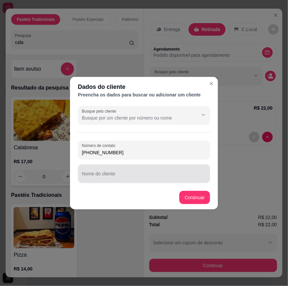
type input "[PHONE_NUMBER]"
click at [115, 177] on input "Nome do cliente" at bounding box center [144, 176] width 124 height 7
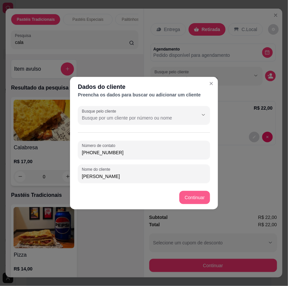
type input "[PERSON_NAME]"
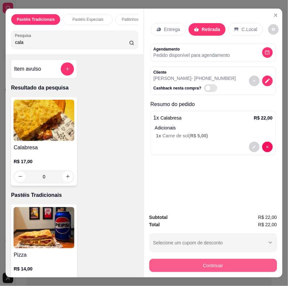
click at [236, 261] on button "Continuar" at bounding box center [213, 265] width 128 height 13
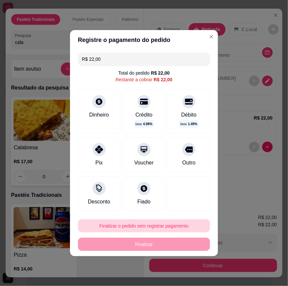
click at [168, 227] on button "Finalizar o pedido sem registrar pagamento" at bounding box center [144, 225] width 132 height 13
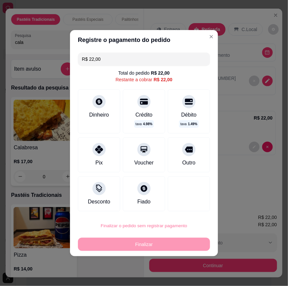
click at [187, 210] on button "Confirmar" at bounding box center [182, 207] width 23 height 10
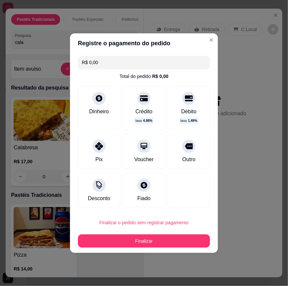
type input "R$ 0,00"
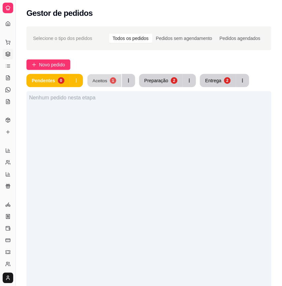
click at [116, 78] on button "Aceitos 1" at bounding box center [104, 80] width 34 height 13
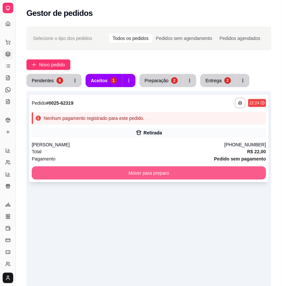
click at [153, 172] on button "Mover para preparo" at bounding box center [149, 172] width 234 height 13
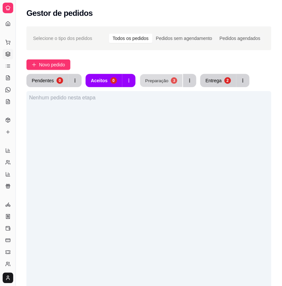
click at [165, 80] on div "Preparação" at bounding box center [156, 80] width 23 height 6
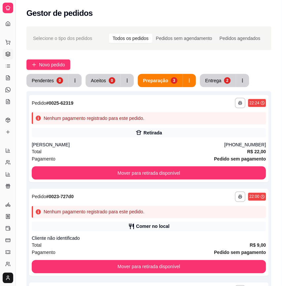
click at [184, 55] on div "**********" at bounding box center [149, 203] width 266 height 362
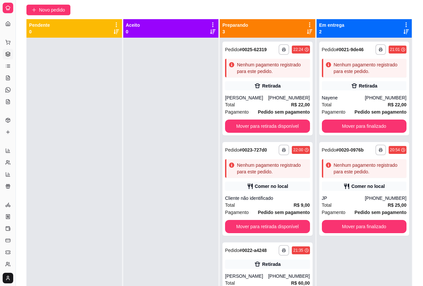
scroll to position [39, 0]
